Goal: Transaction & Acquisition: Purchase product/service

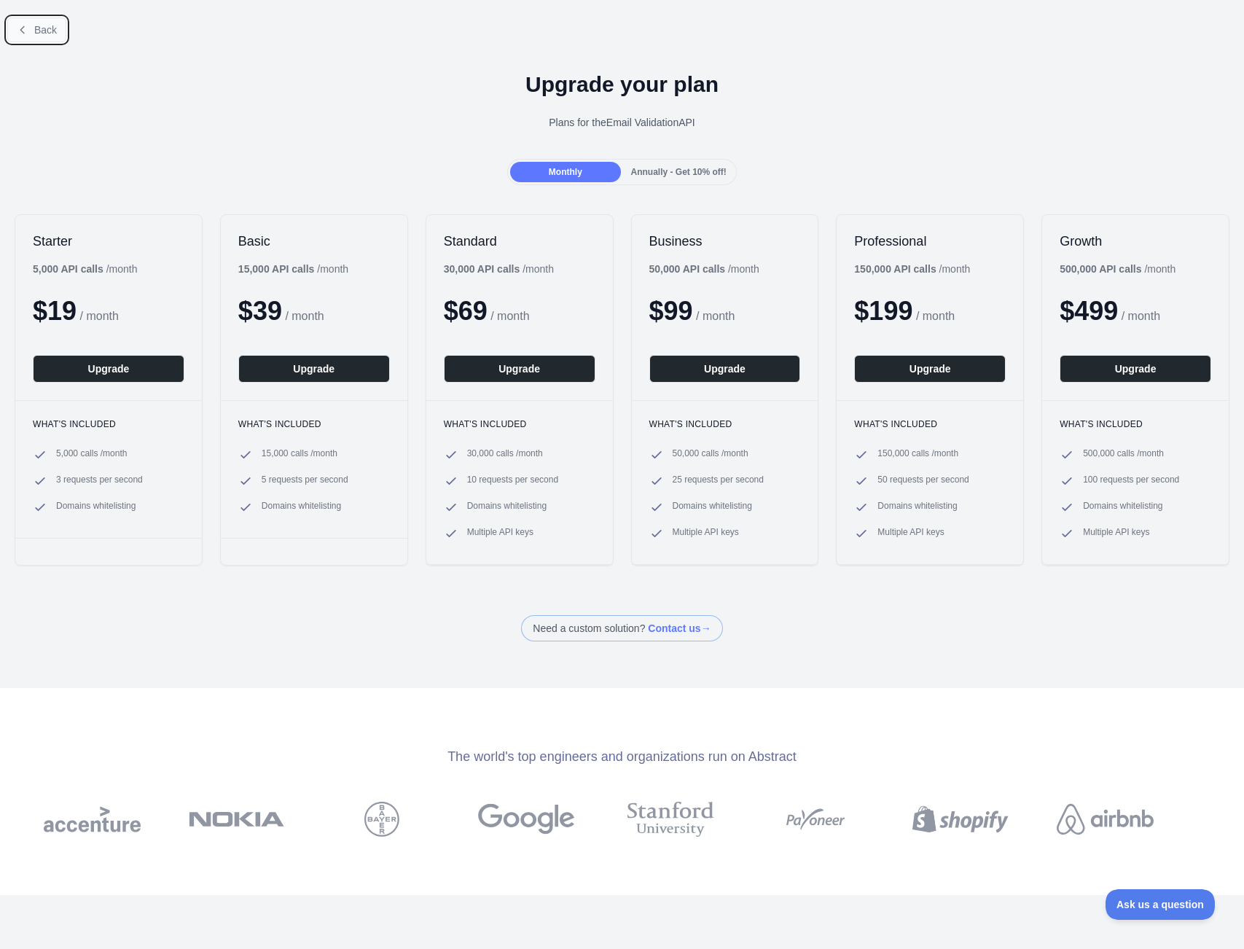
click at [39, 20] on button "Back" at bounding box center [36, 29] width 59 height 25
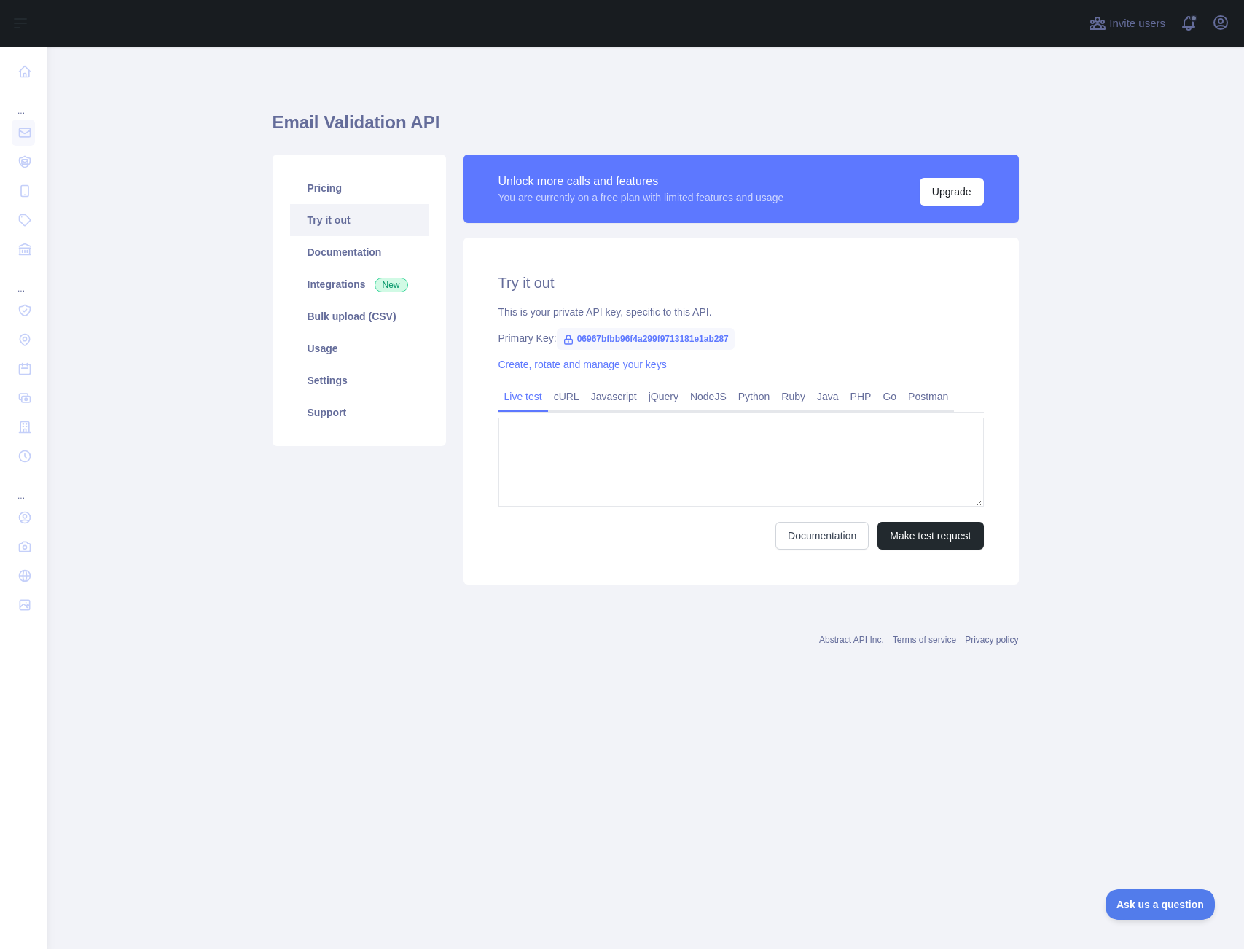
type textarea "**********"
click at [946, 194] on button "Upgrade" at bounding box center [952, 192] width 64 height 28
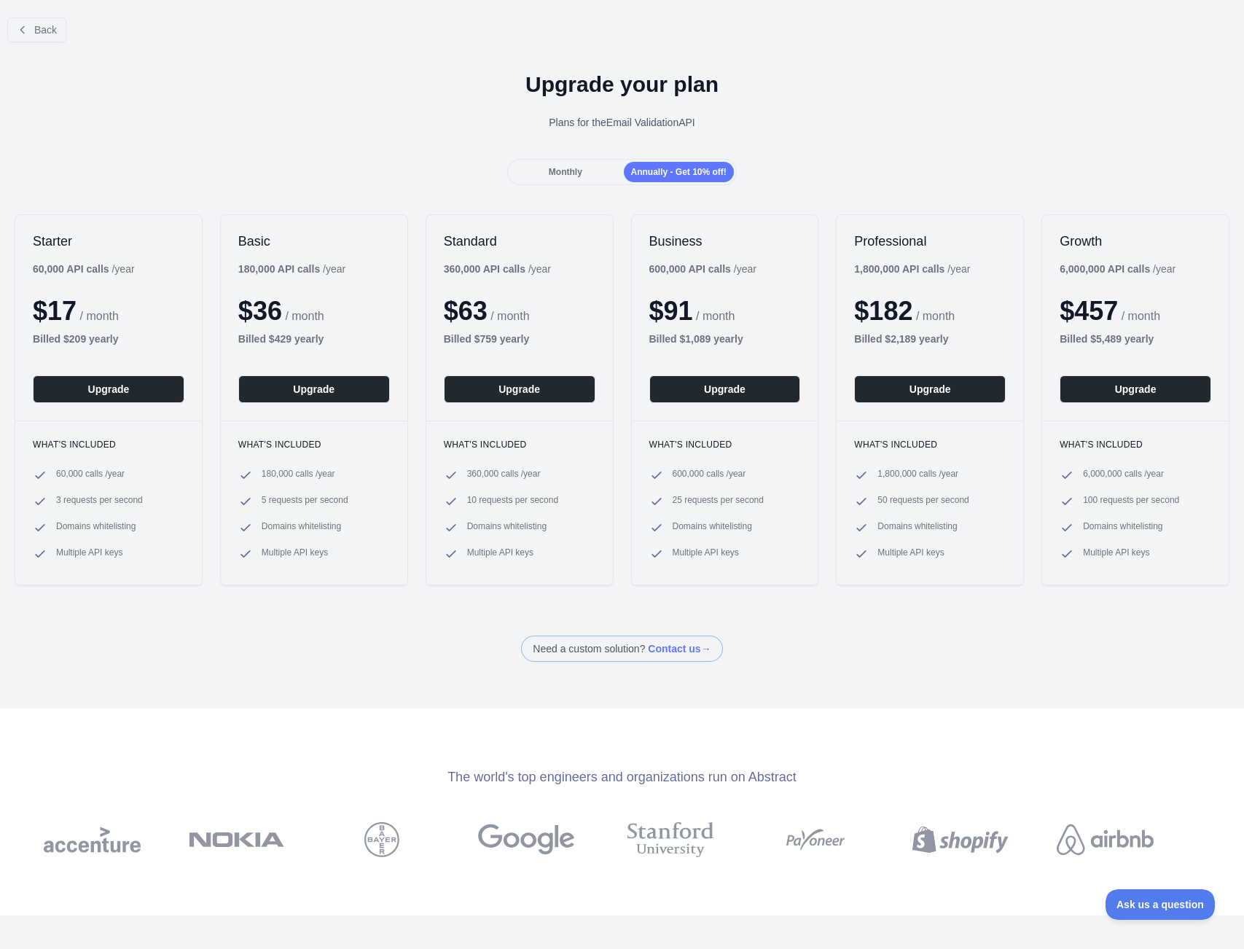
click at [559, 167] on span "Monthly" at bounding box center [566, 172] width 34 height 10
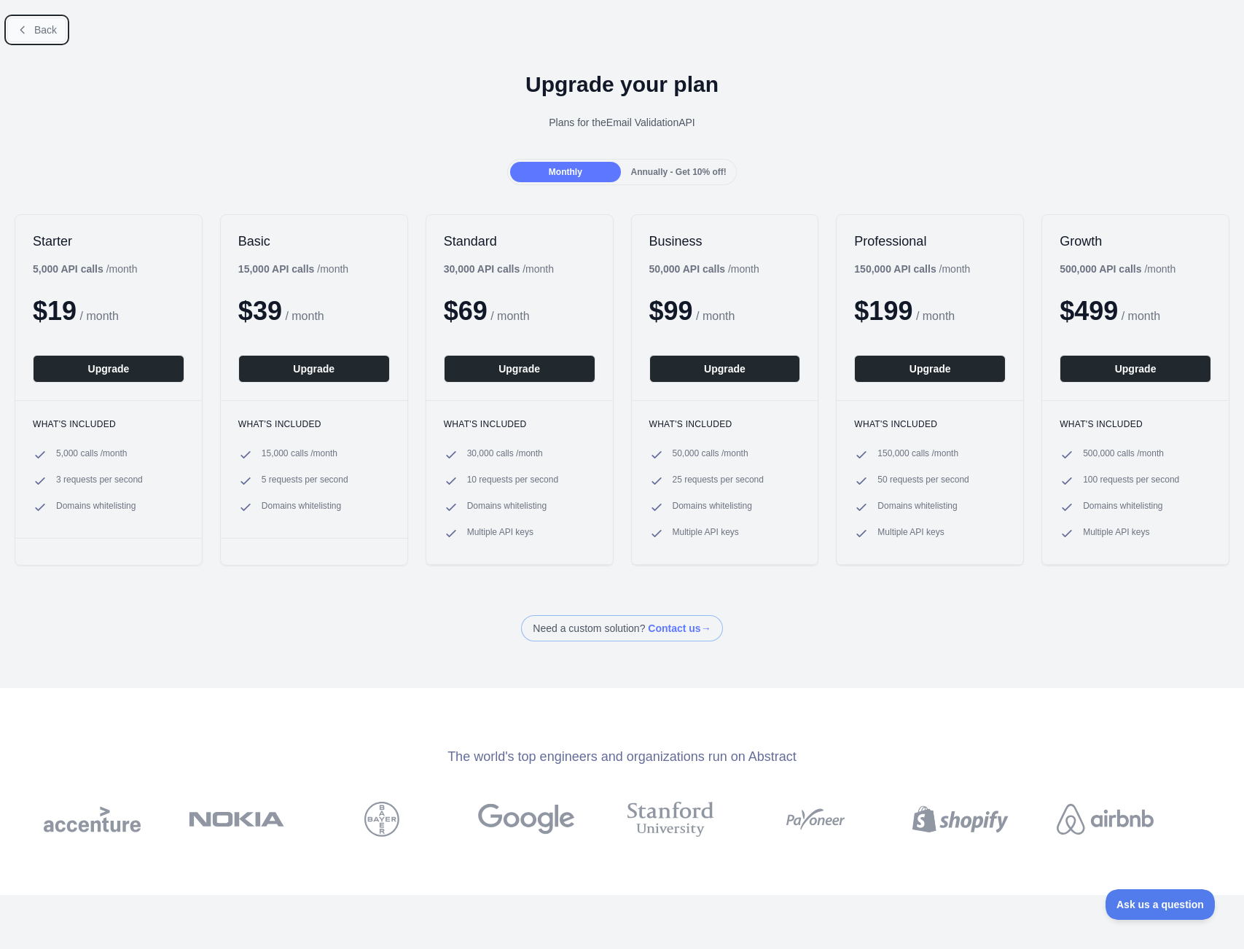
click at [47, 37] on button "Back" at bounding box center [36, 29] width 59 height 25
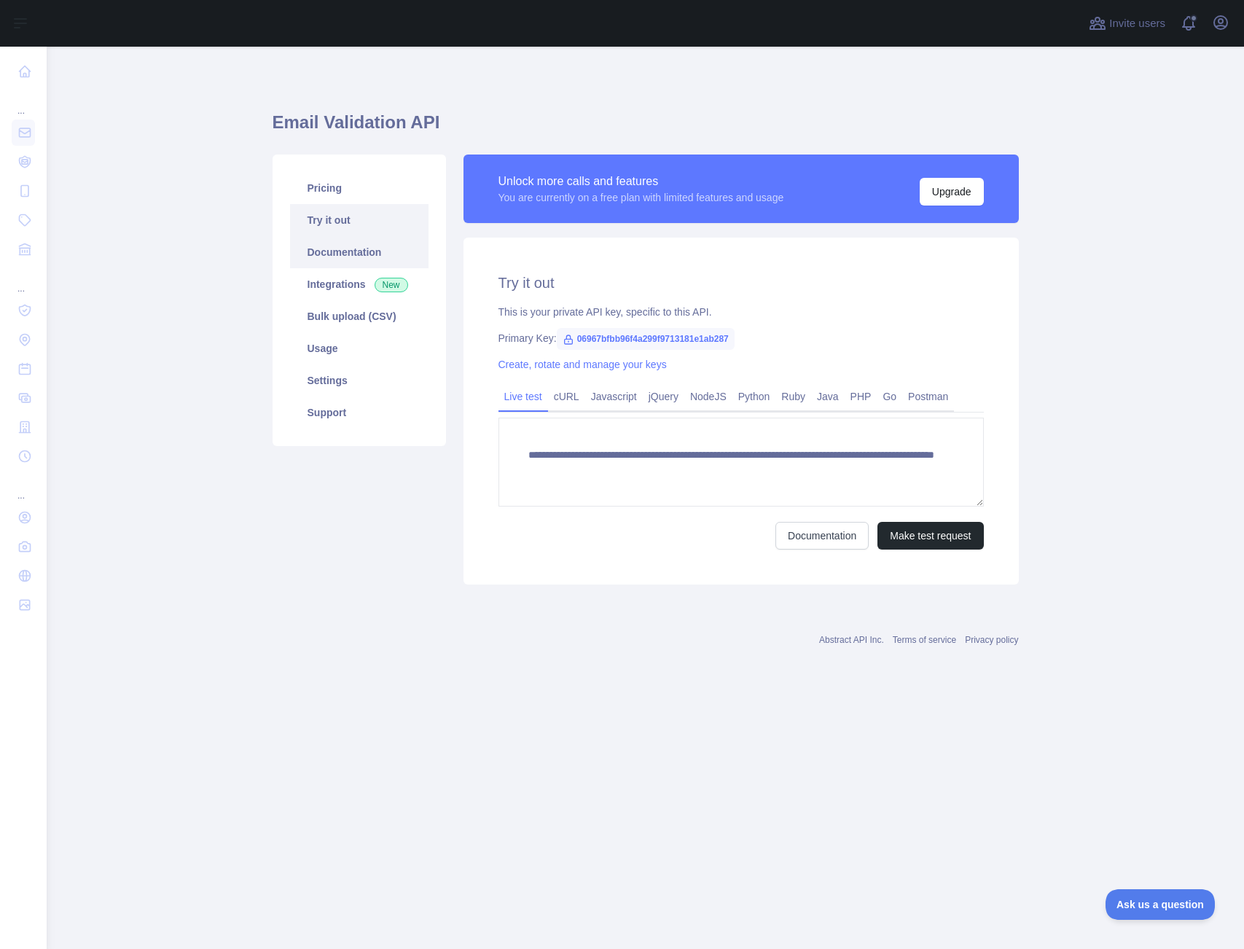
click at [383, 252] on link "Documentation" at bounding box center [359, 252] width 138 height 32
click at [377, 378] on link "Settings" at bounding box center [359, 380] width 138 height 32
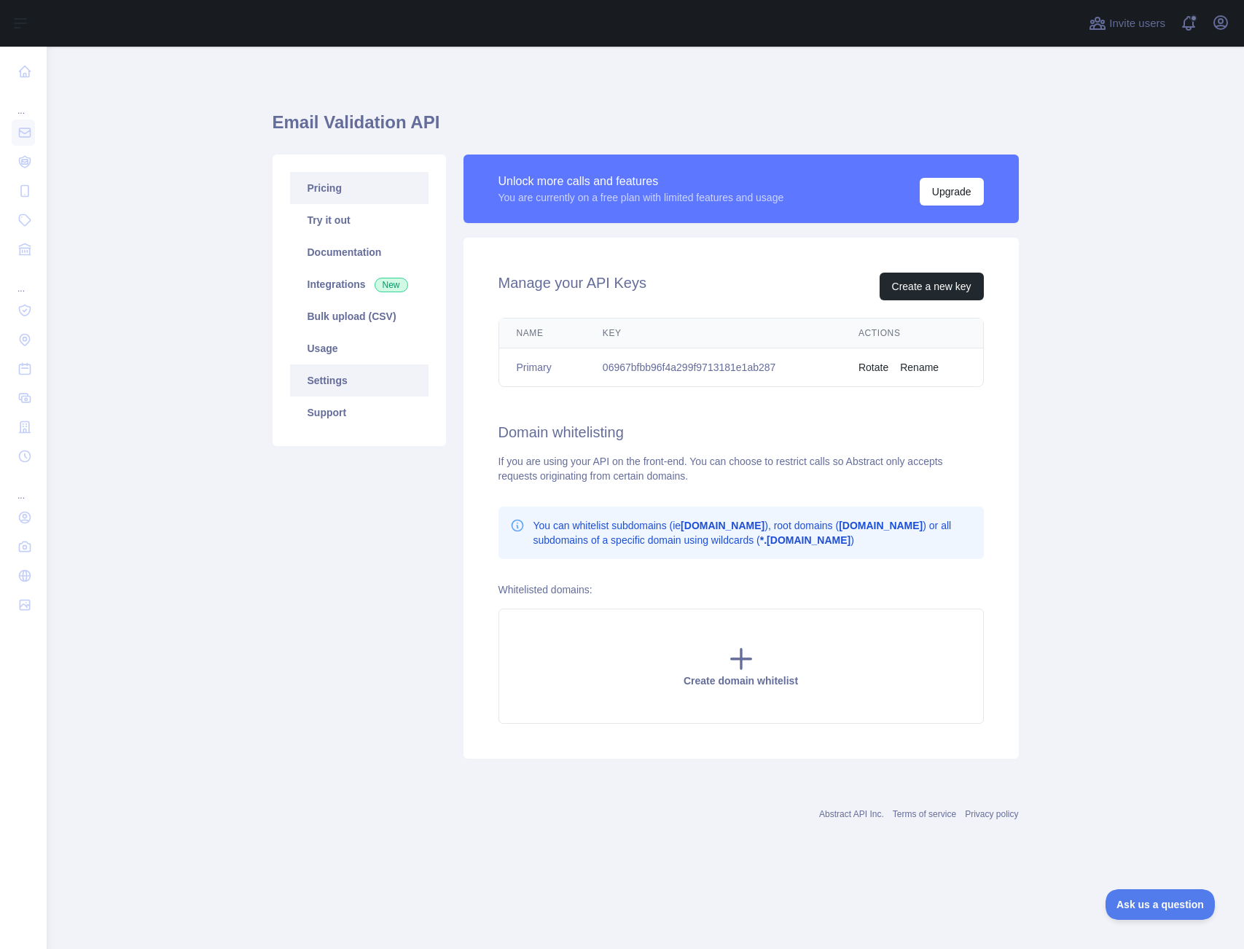
click at [361, 189] on link "Pricing" at bounding box center [359, 188] width 138 height 32
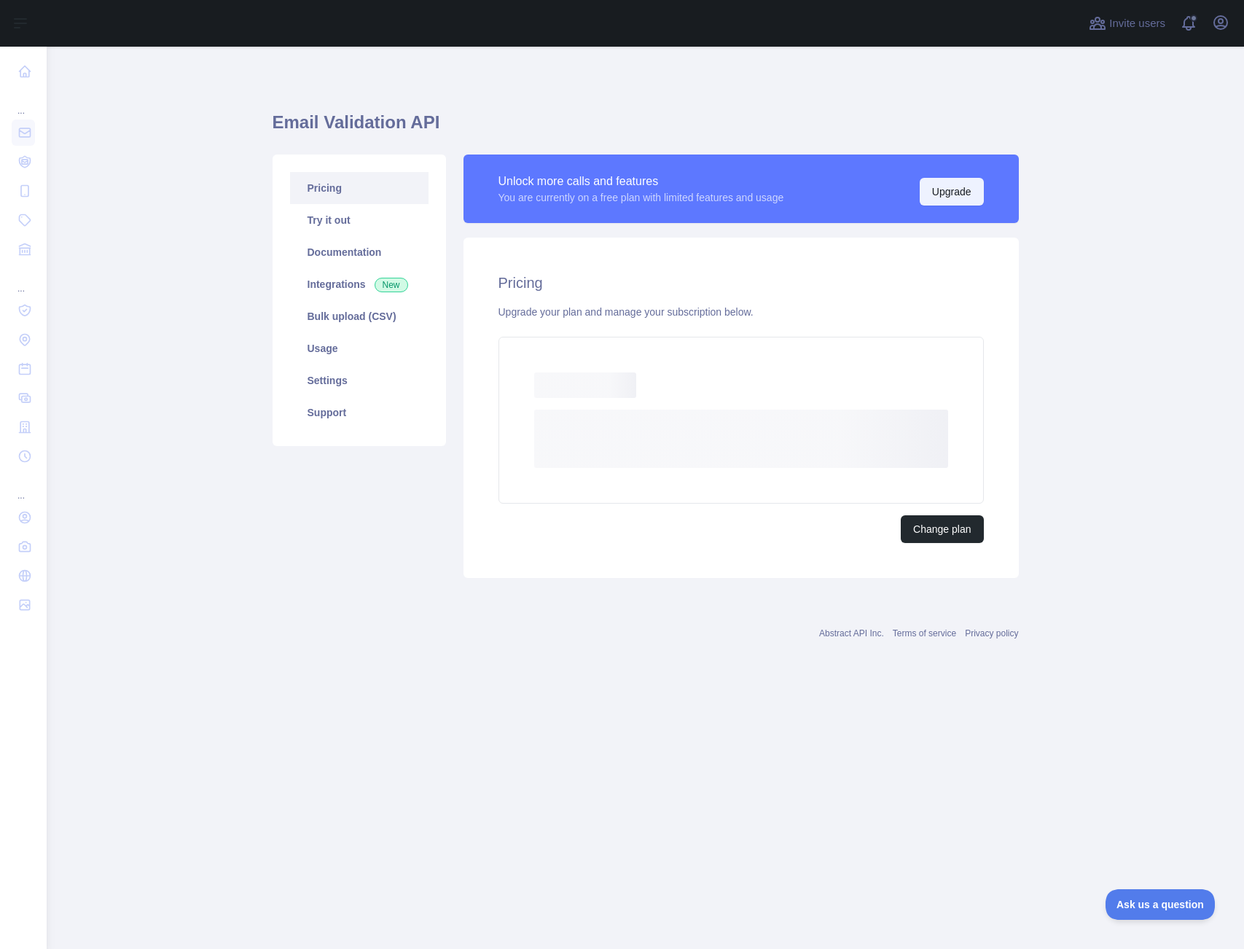
click at [955, 192] on button "Upgrade" at bounding box center [952, 192] width 64 height 28
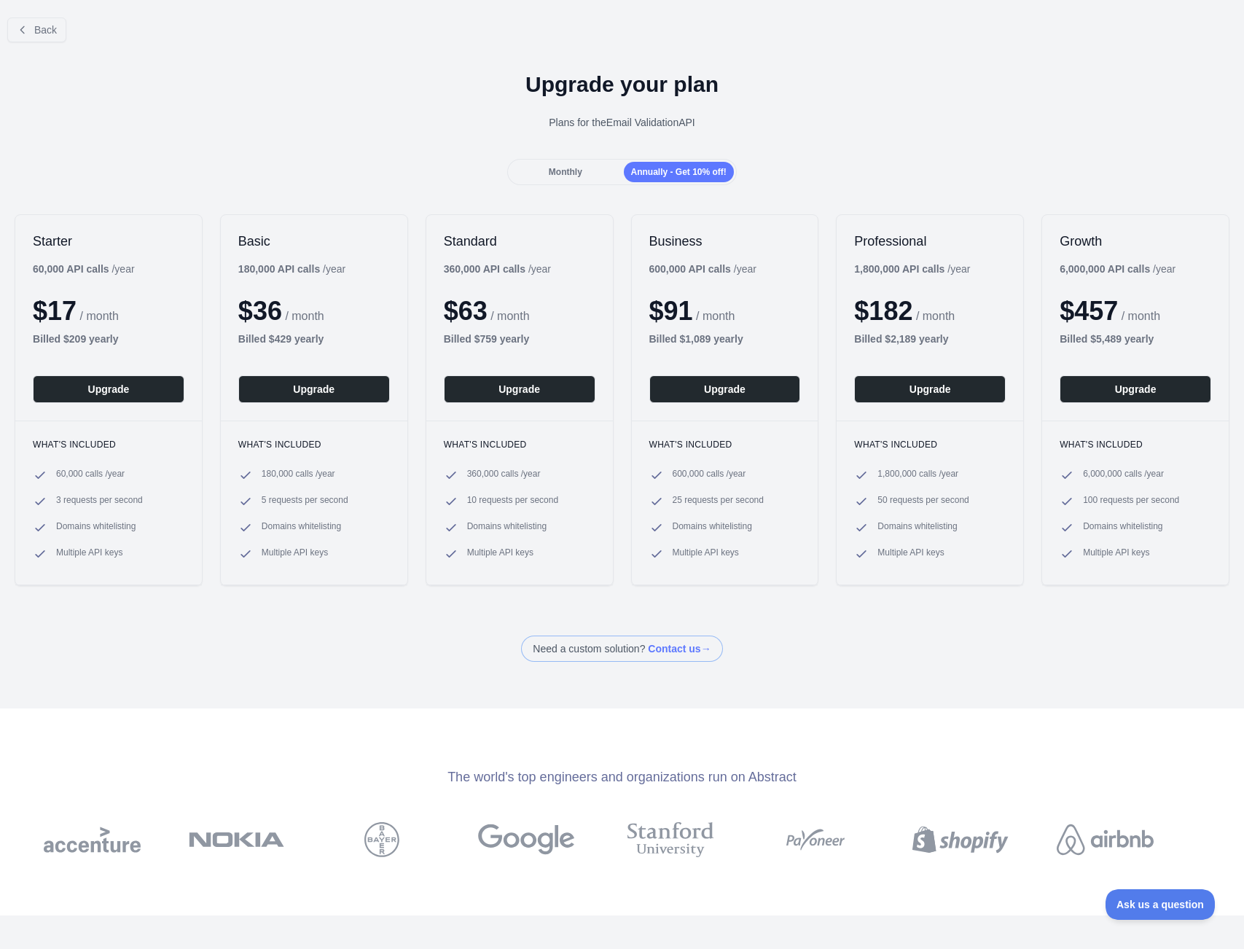
click at [549, 173] on span "Monthly" at bounding box center [566, 172] width 34 height 10
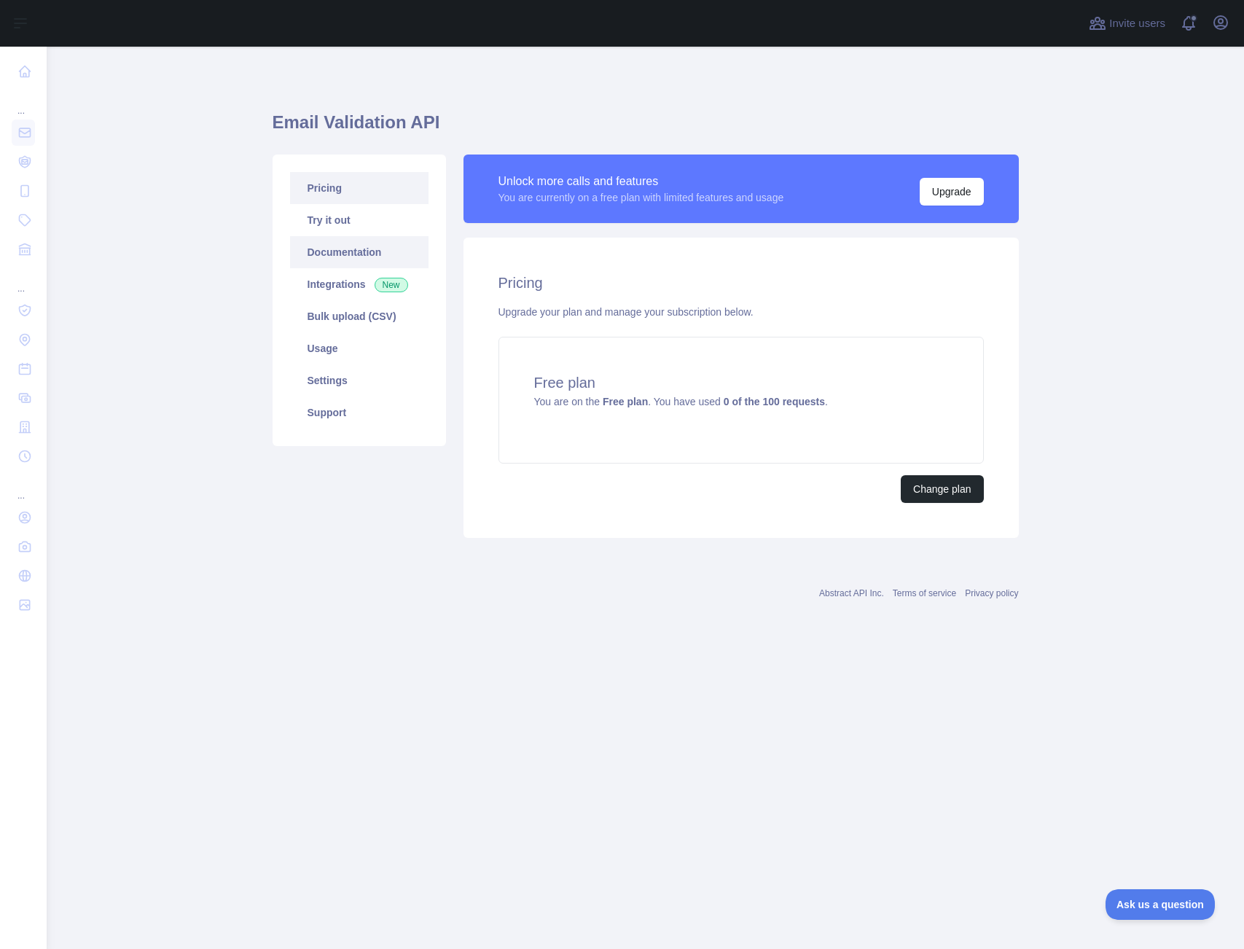
click at [335, 256] on link "Documentation" at bounding box center [359, 252] width 138 height 32
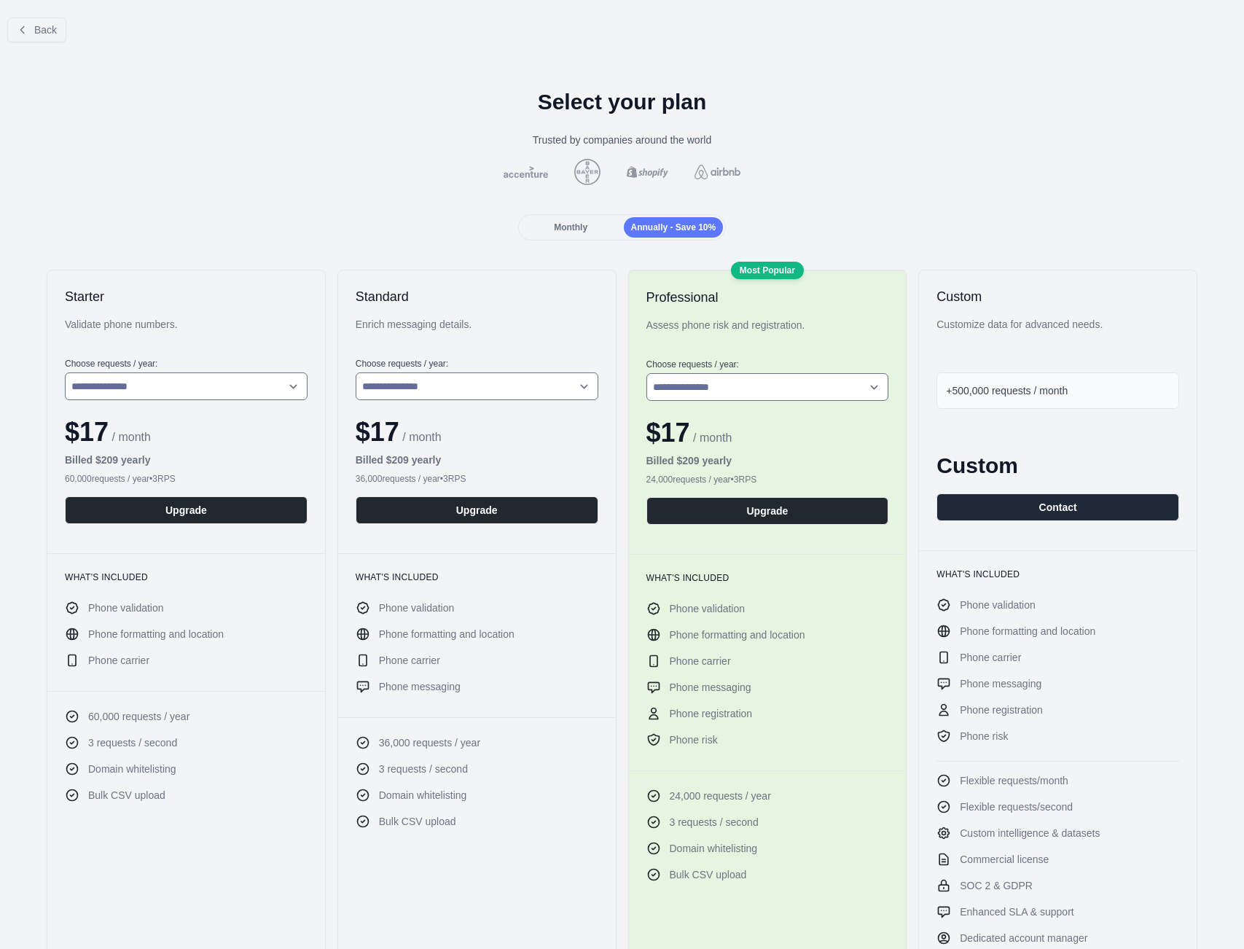
click at [587, 229] on div "Monthly" at bounding box center [571, 227] width 100 height 20
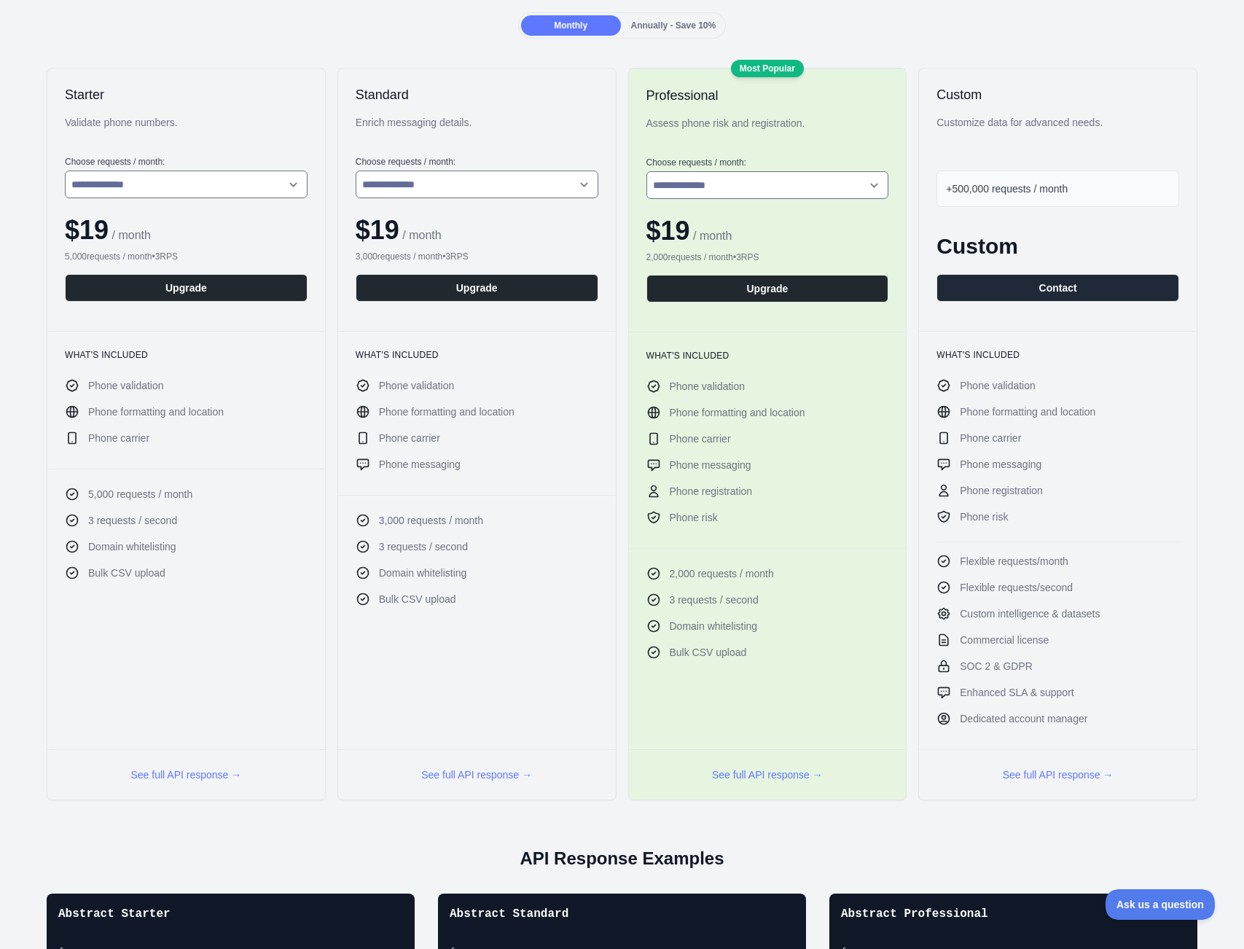
scroll to position [173, 0]
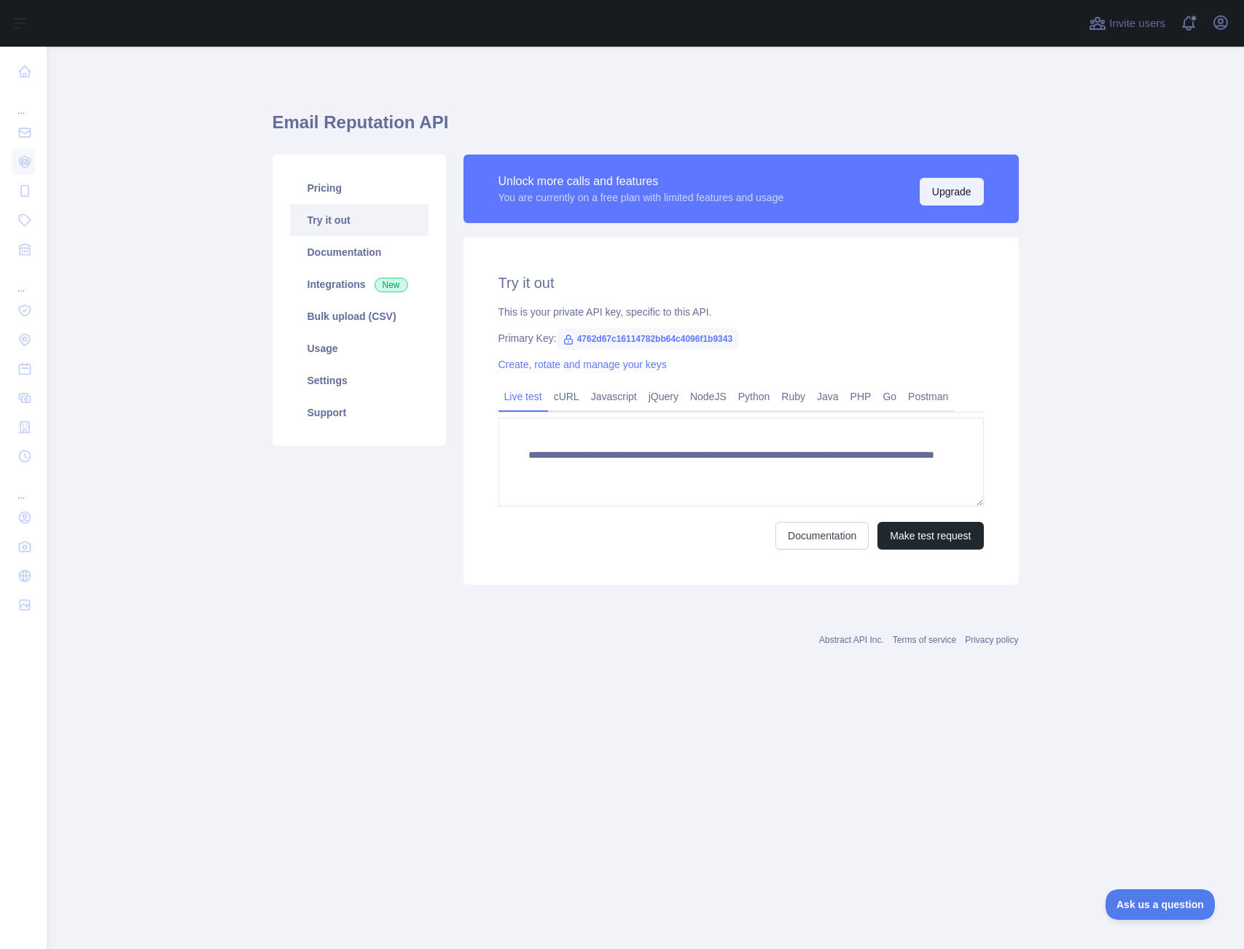
click at [965, 190] on button "Upgrade" at bounding box center [952, 192] width 64 height 28
click at [361, 258] on link "Documentation" at bounding box center [359, 252] width 138 height 32
click at [329, 191] on link "Pricing" at bounding box center [359, 188] width 138 height 32
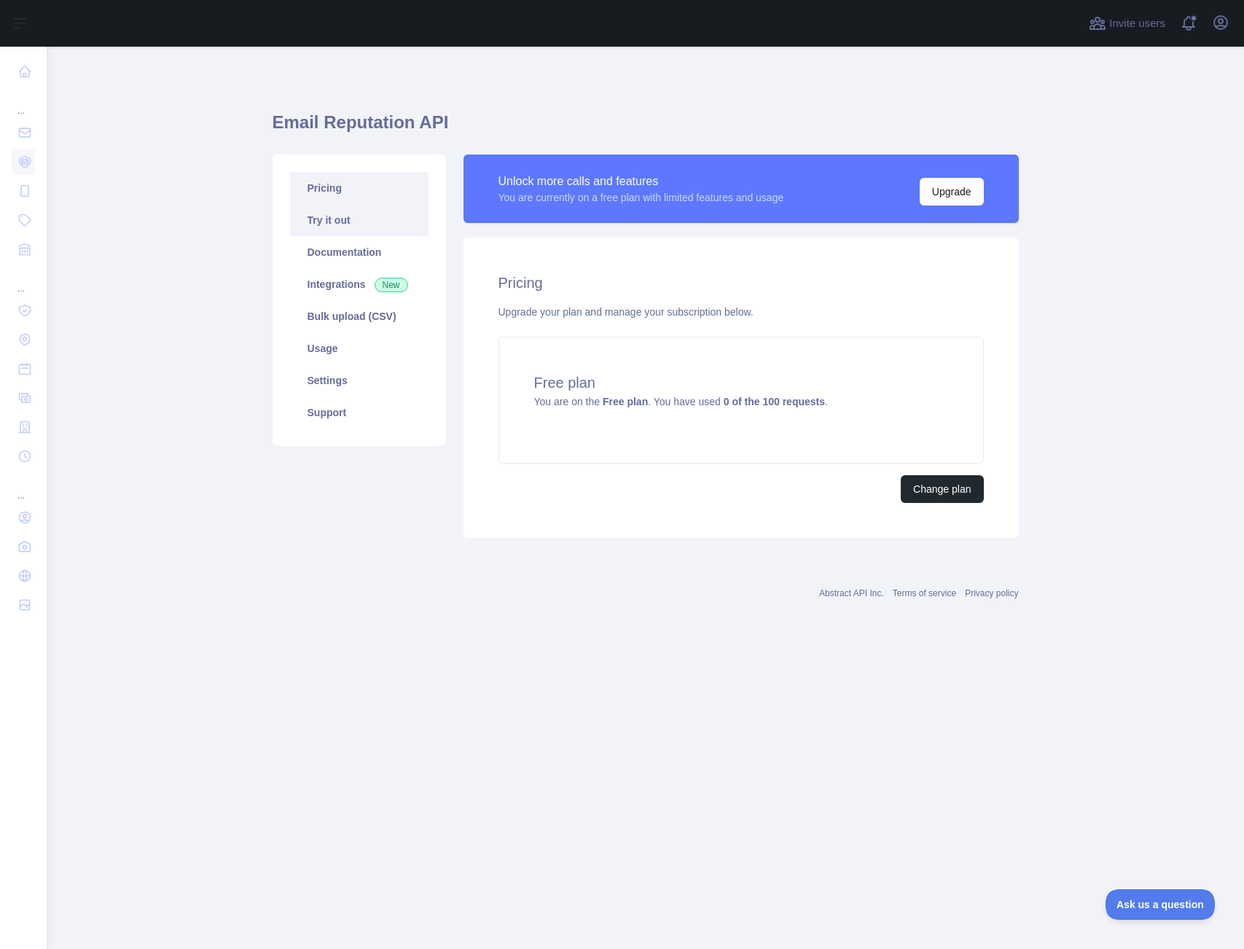
click at [403, 229] on link "Try it out" at bounding box center [359, 220] width 138 height 32
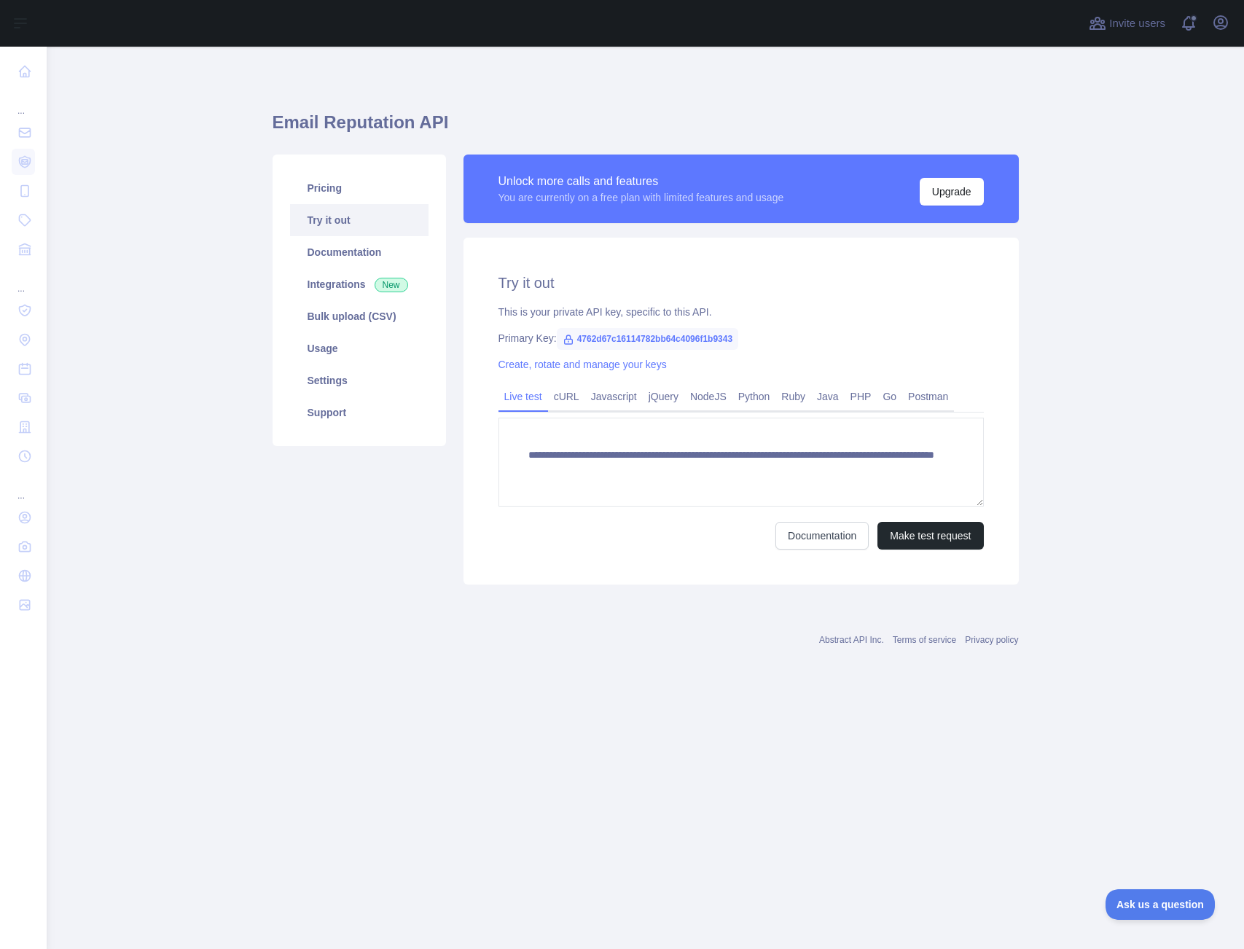
click at [679, 344] on span "4762d67c16114782bb64c4096f1b9343" at bounding box center [648, 339] width 182 height 22
click at [669, 342] on span "4762d67c16114782bb64c4096f1b9343" at bounding box center [648, 339] width 182 height 22
click at [683, 340] on span "4762d67c16114782bb64c4096f1b9343" at bounding box center [648, 339] width 182 height 22
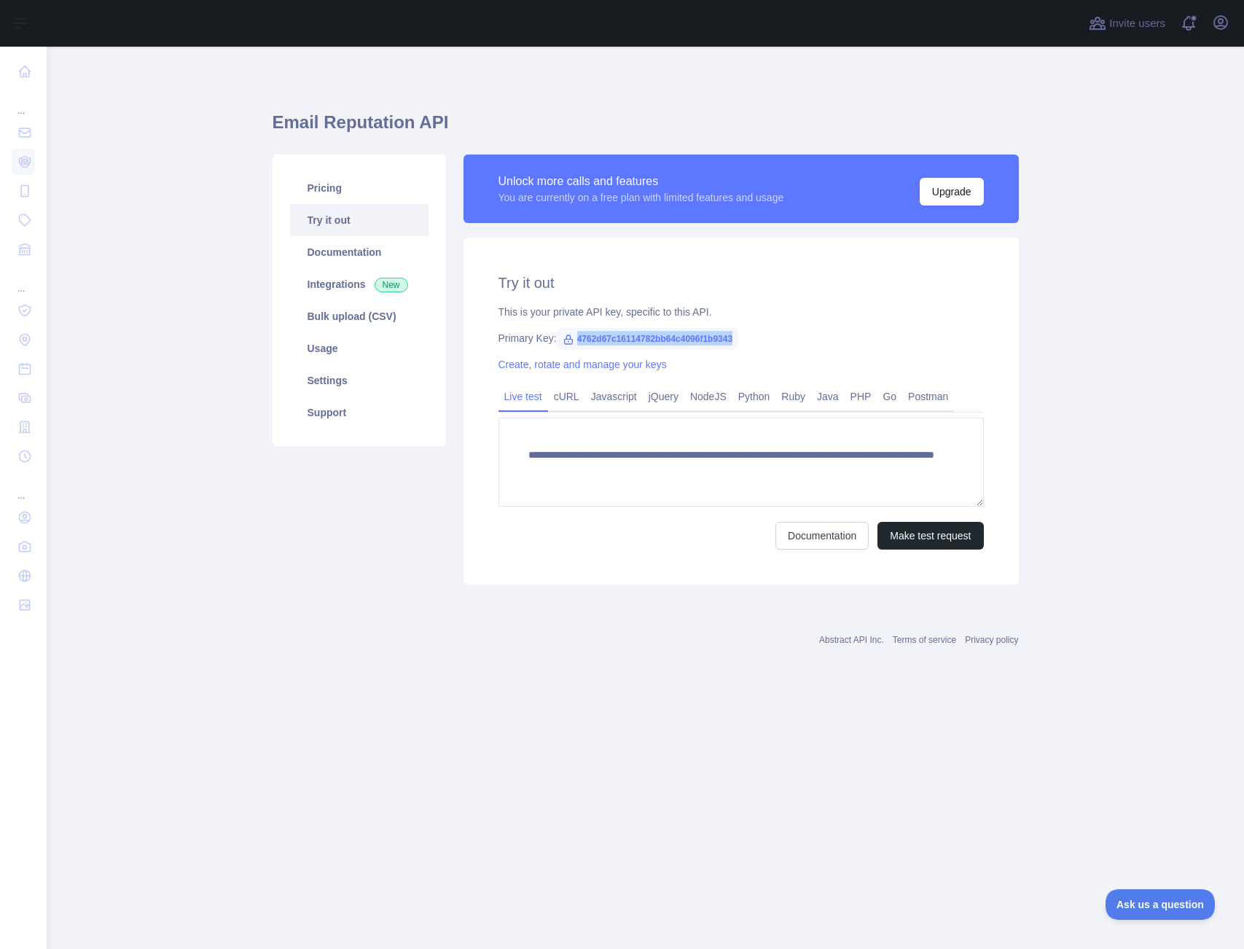
click at [683, 340] on span "4762d67c16114782bb64c4096f1b9343" at bounding box center [648, 339] width 182 height 22
copy span "4762d67c16114782bb64c4096f1b9343"
click at [362, 180] on link "Pricing" at bounding box center [359, 188] width 138 height 32
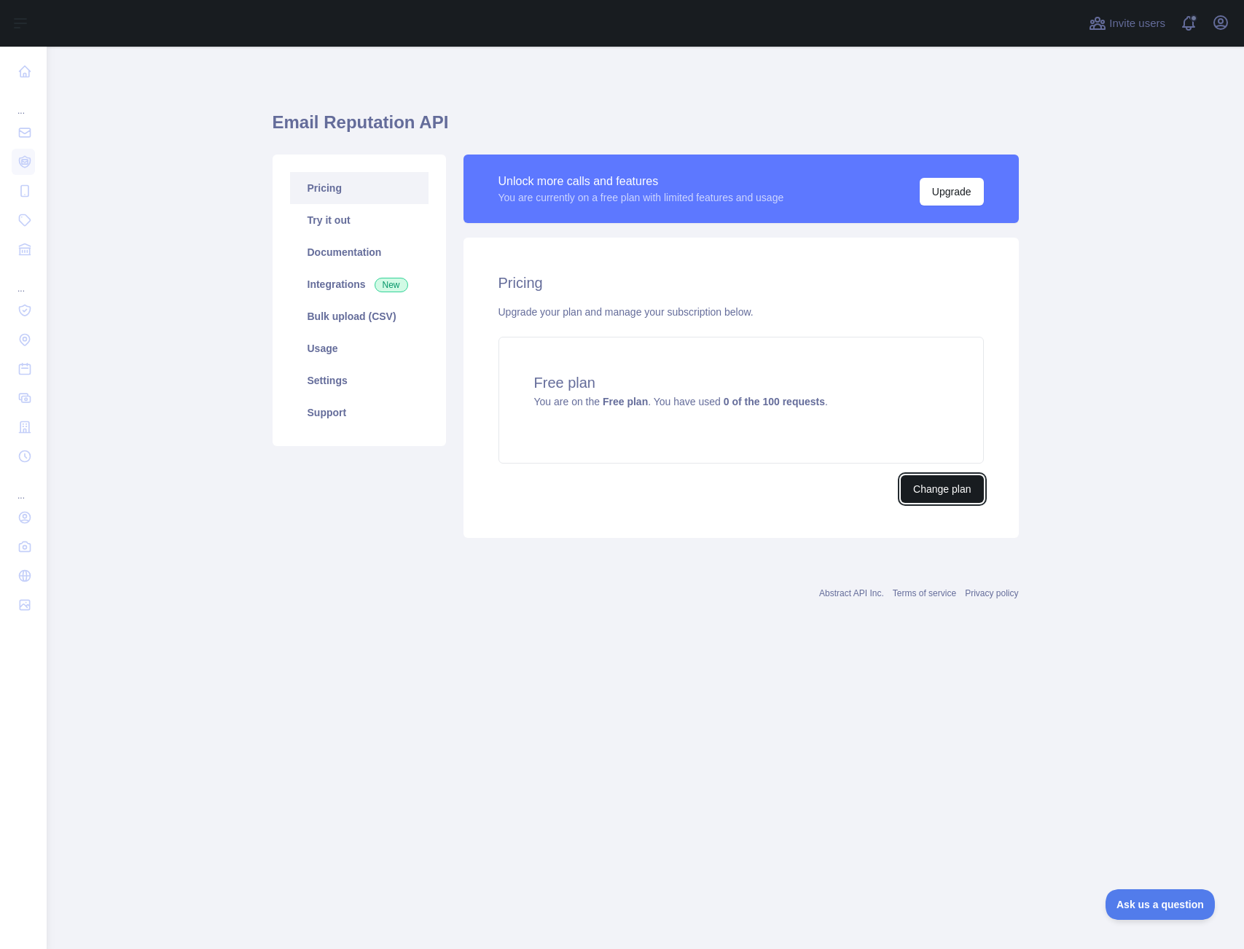
click at [933, 482] on button "Change plan" at bounding box center [942, 489] width 82 height 28
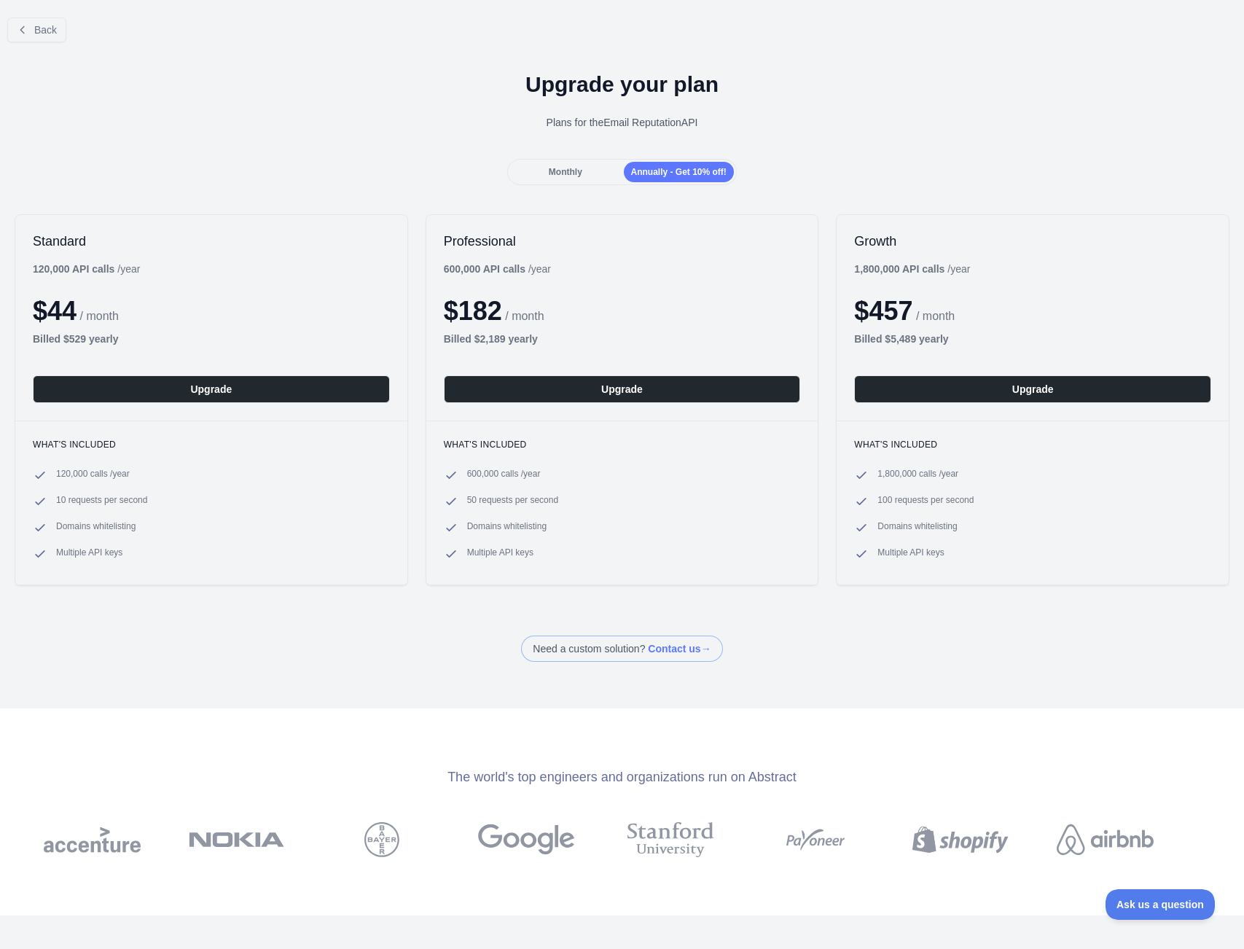
click at [549, 167] on span "Monthly" at bounding box center [566, 172] width 34 height 10
